Goal: Information Seeking & Learning: Learn about a topic

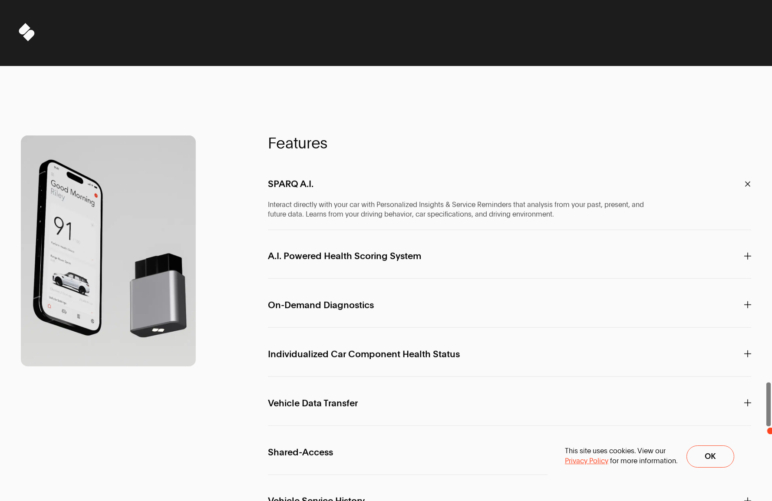
drag, startPoint x: 770, startPoint y: 431, endPoint x: 765, endPoint y: 368, distance: 63.2
click at [765, 368] on span at bounding box center [768, 250] width 7 height 501
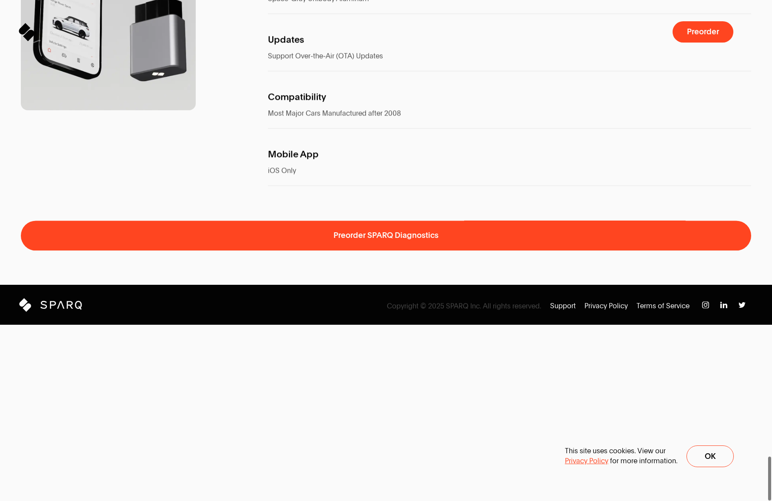
drag, startPoint x: 767, startPoint y: 389, endPoint x: 687, endPoint y: 569, distance: 197.4
click at [687, 0] on html "Sparq Keeps You Moving ® Meet SPARQ Diagnostics 0% Sparq Preorder Meet SPARQ Di…" at bounding box center [386, 0] width 772 height 0
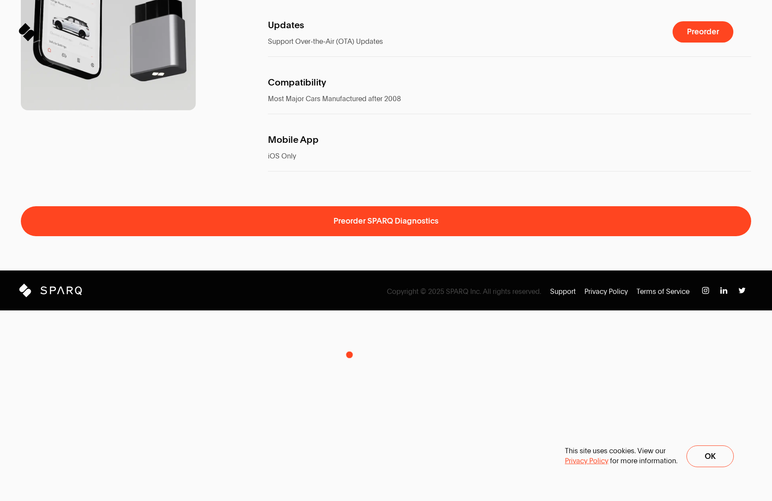
drag, startPoint x: 345, startPoint y: 342, endPoint x: 342, endPoint y: 320, distance: 22.3
click at [345, 161] on span "iOS Only" at bounding box center [463, 156] width 391 height 10
click at [341, 104] on span "Most Major Cars Manufactured after 2008" at bounding box center [334, 99] width 133 height 10
drag, startPoint x: 325, startPoint y: 268, endPoint x: 318, endPoint y: 255, distance: 15.1
click at [325, 87] on span "Compatibility" at bounding box center [297, 83] width 58 height 10
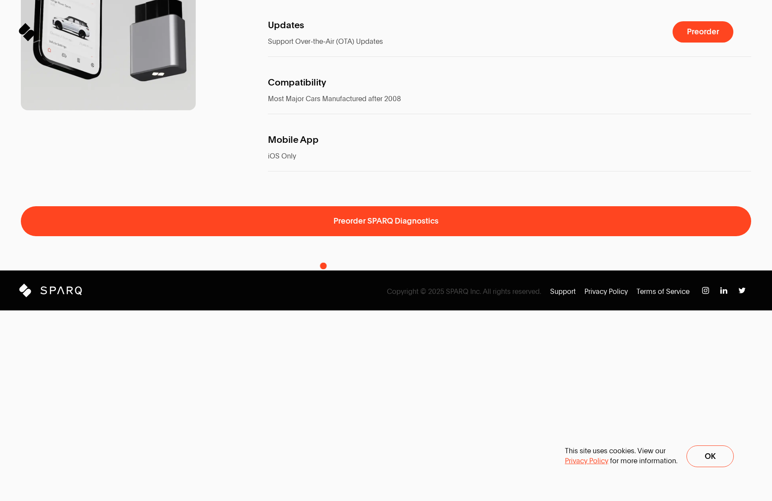
click at [314, 37] on p "Updates" at bounding box center [509, 24] width 483 height 23
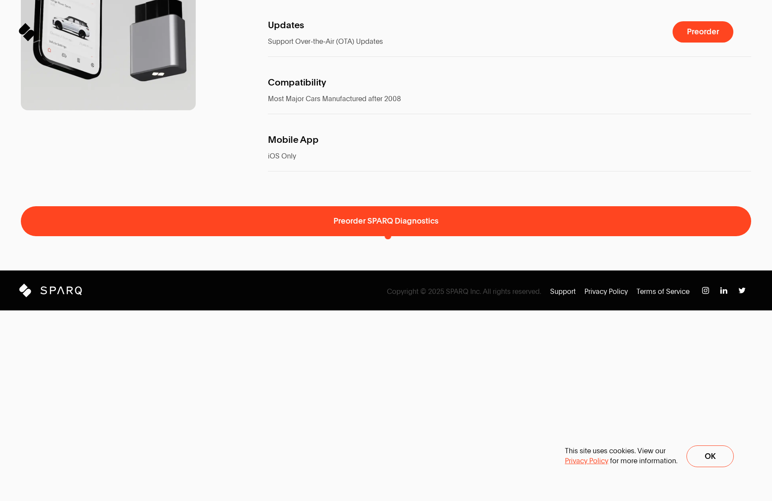
click at [395, 46] on span "Support Over-the-Air (OTA) Updates" at bounding box center [463, 42] width 391 height 10
